Goal: Task Accomplishment & Management: Manage account settings

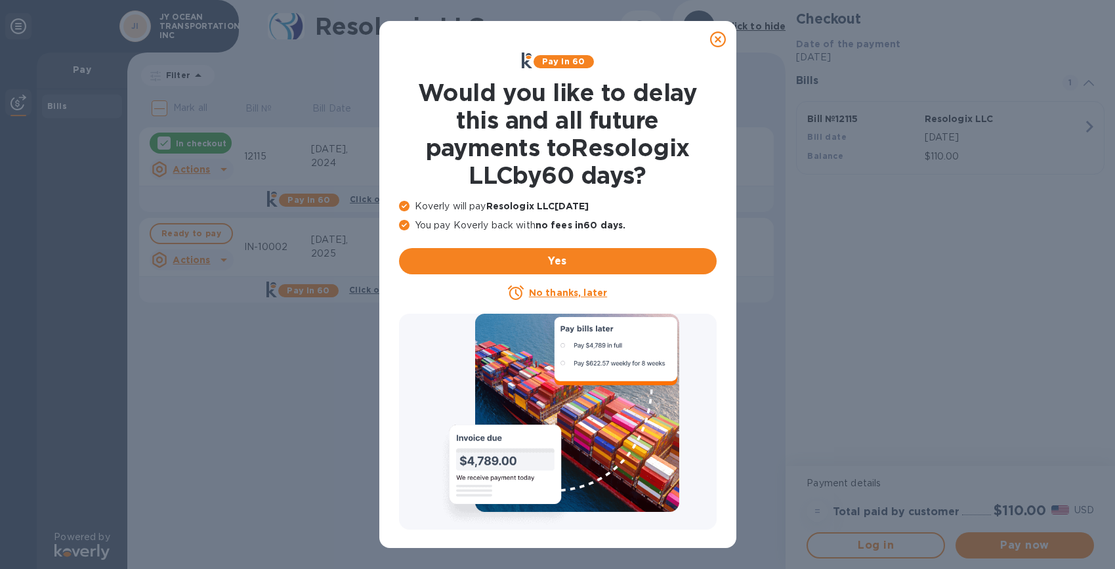
click at [717, 37] on icon at bounding box center [718, 40] width 16 height 16
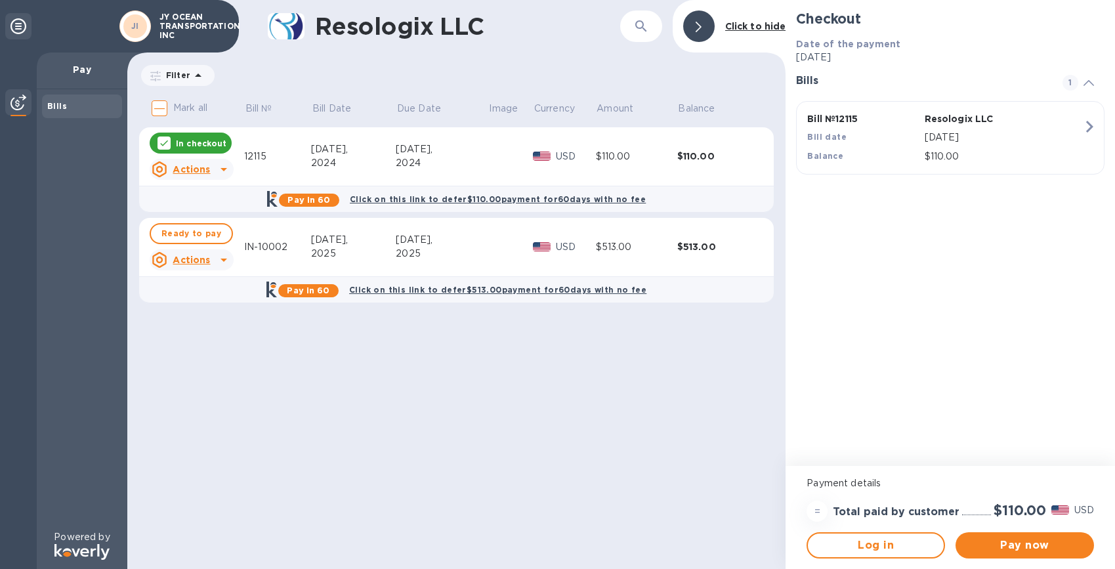
click at [960, 394] on div "Checkout Date of the payment [DATE] Bills 1 Bill № 12115 Resologix LLC Bill dat…" at bounding box center [950, 233] width 329 height 466
click at [179, 171] on u "Actions" at bounding box center [191, 169] width 37 height 11
click at [211, 222] on b "Open bill" at bounding box center [208, 222] width 44 height 11
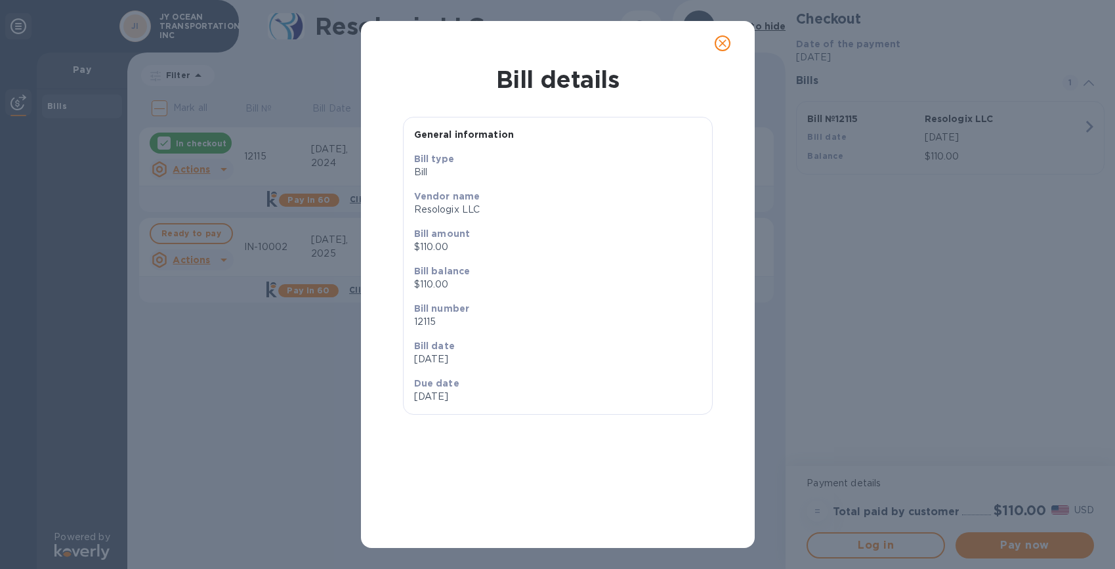
click at [720, 41] on icon "close" at bounding box center [723, 43] width 8 height 8
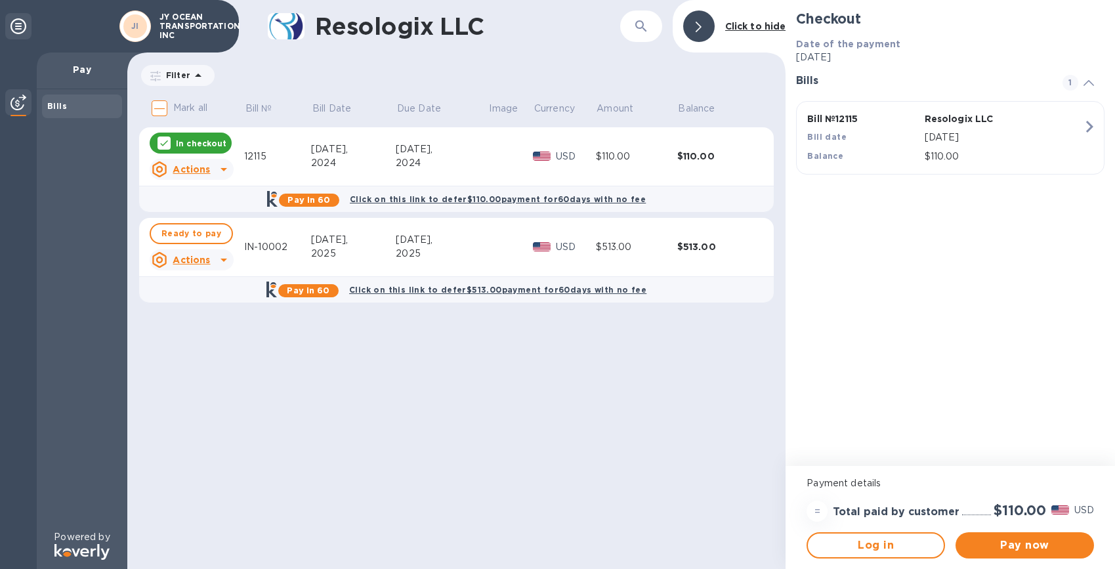
click at [706, 27] on div at bounding box center [699, 27] width 32 height 32
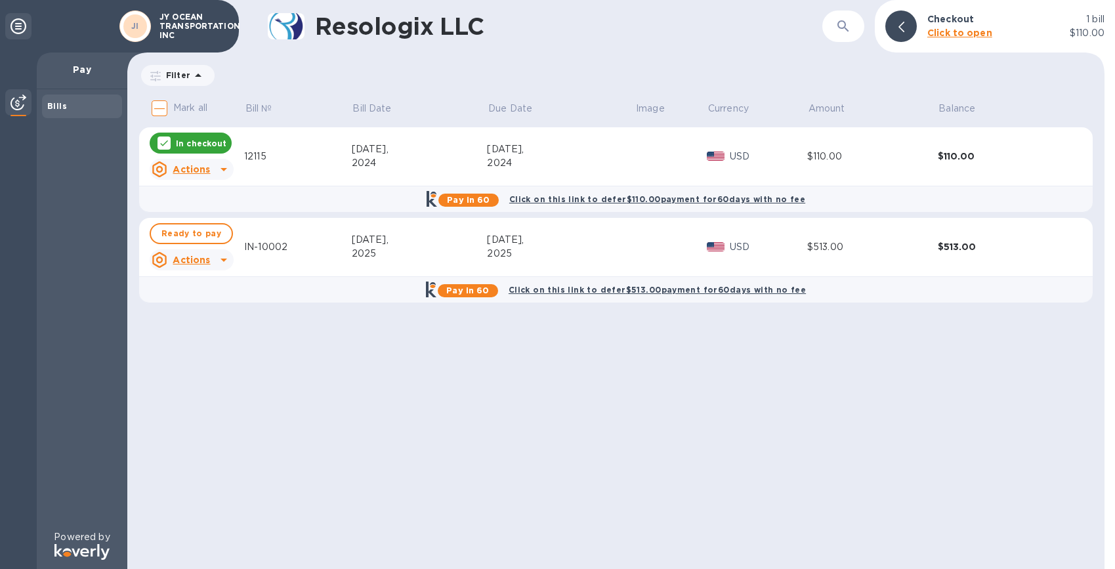
click at [26, 35] on div at bounding box center [18, 26] width 26 height 26
click at [23, 33] on icon at bounding box center [19, 26] width 16 height 16
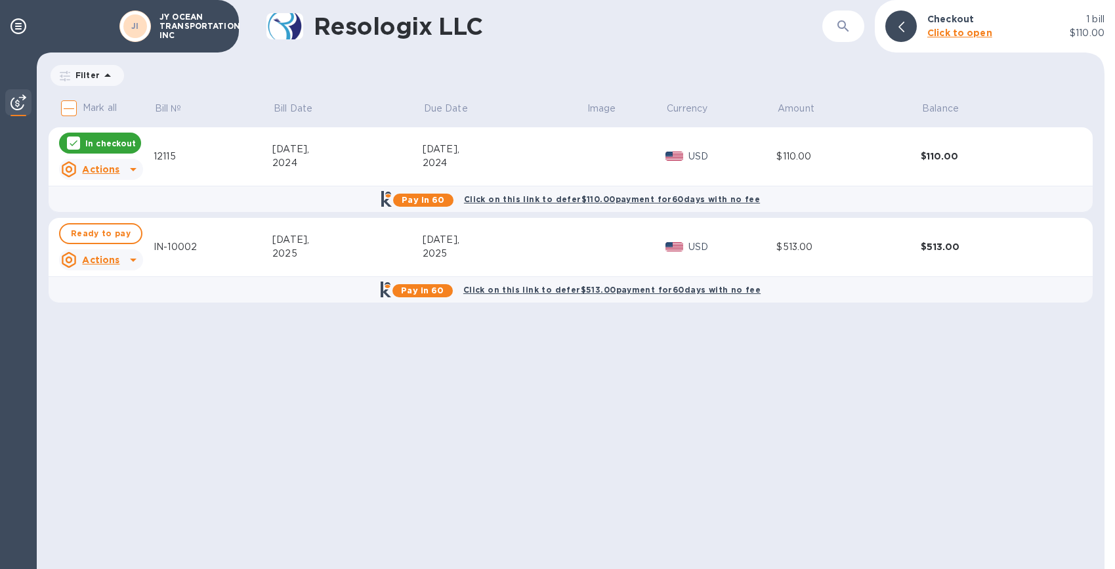
click at [119, 167] on div "Actions" at bounding box center [90, 169] width 64 height 21
click at [125, 224] on b "Open bill" at bounding box center [118, 222] width 44 height 11
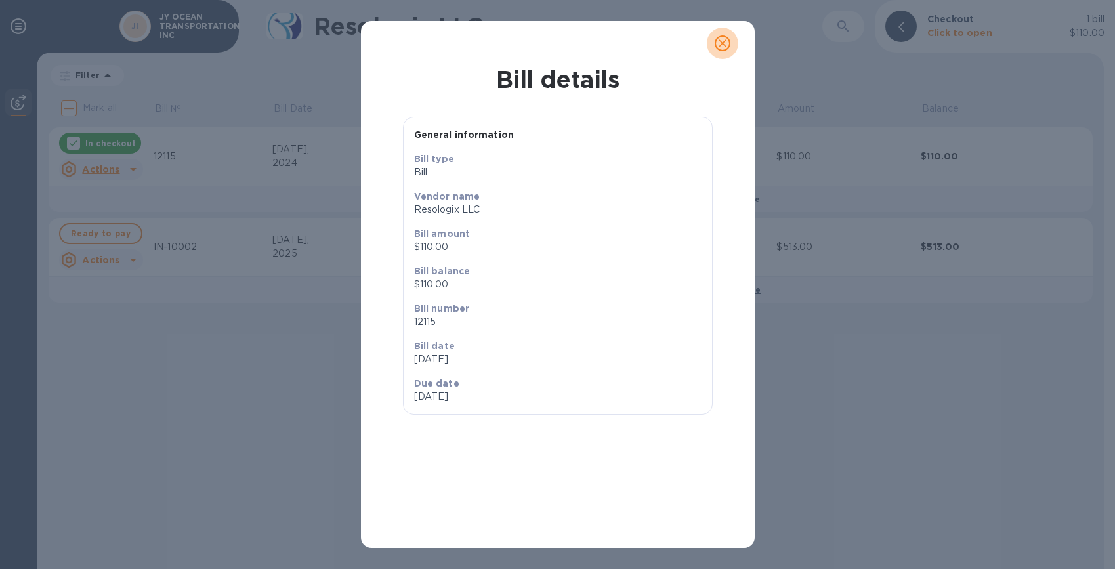
click at [729, 44] on span "close" at bounding box center [723, 43] width 16 height 16
